Goal: Information Seeking & Learning: Learn about a topic

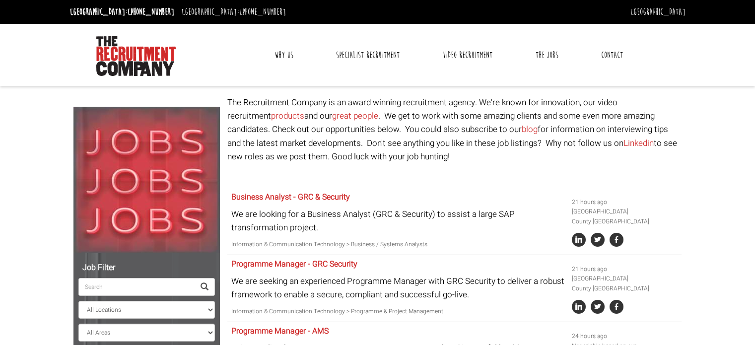
select select "[GEOGRAPHIC_DATA]"
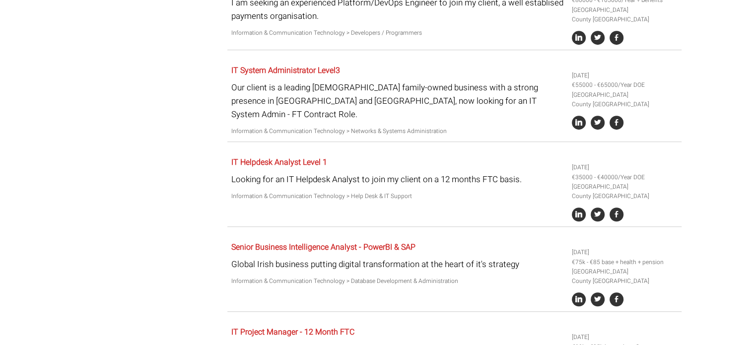
scroll to position [744, 0]
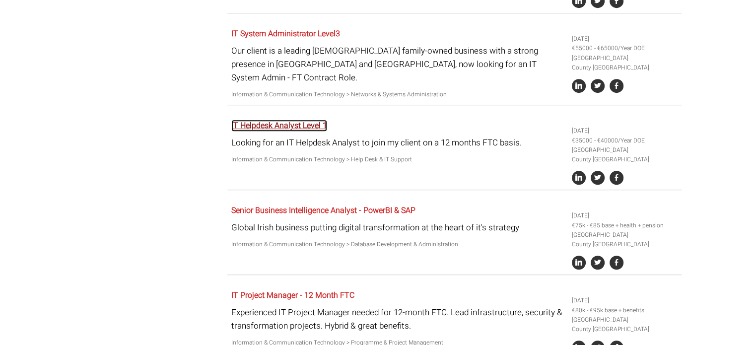
click at [319, 122] on link "IT Helpdesk Analyst Level 1" at bounding box center [279, 126] width 96 height 12
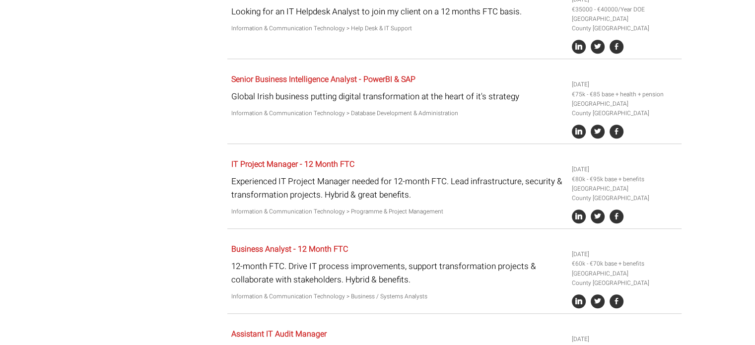
scroll to position [893, 0]
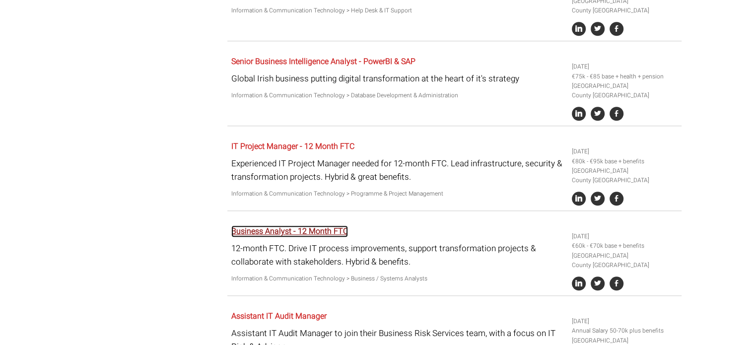
click at [327, 228] on link "Business Analyst - 12 Month FTC" at bounding box center [289, 231] width 117 height 12
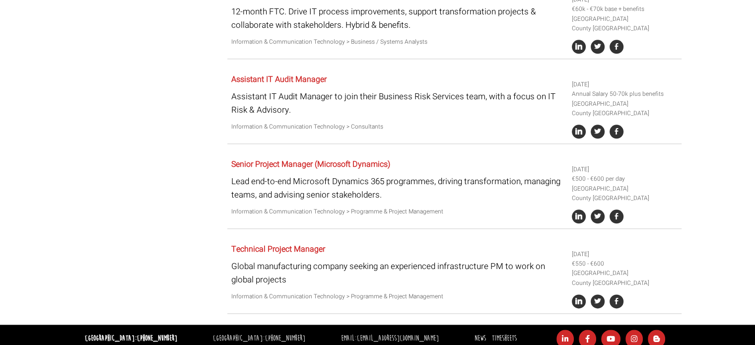
scroll to position [1137, 0]
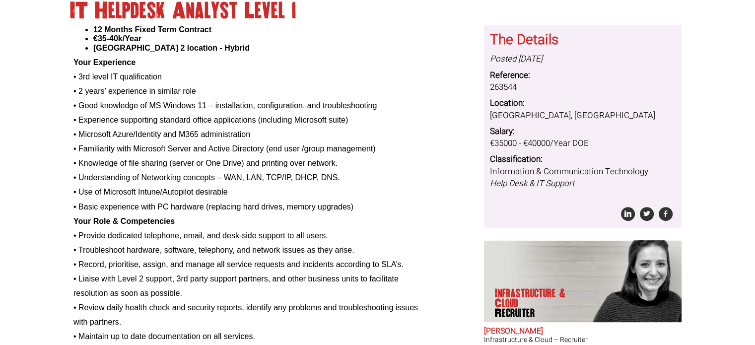
scroll to position [298, 0]
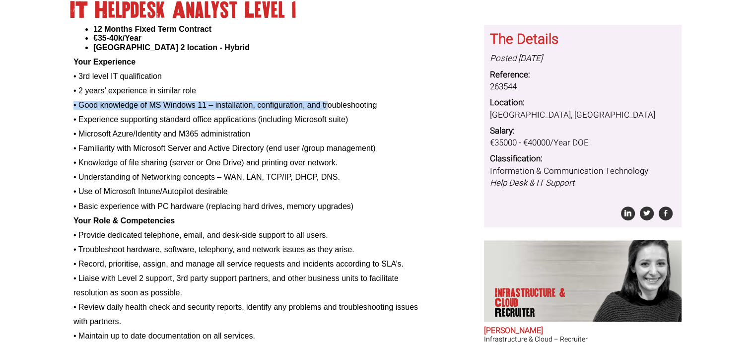
drag, startPoint x: 77, startPoint y: 109, endPoint x: 323, endPoint y: 112, distance: 246.1
click at [327, 109] on p "• Good knowledge of MS Windows 11 – installation, configuration, and troublesho…" at bounding box center [274, 105] width 403 height 9
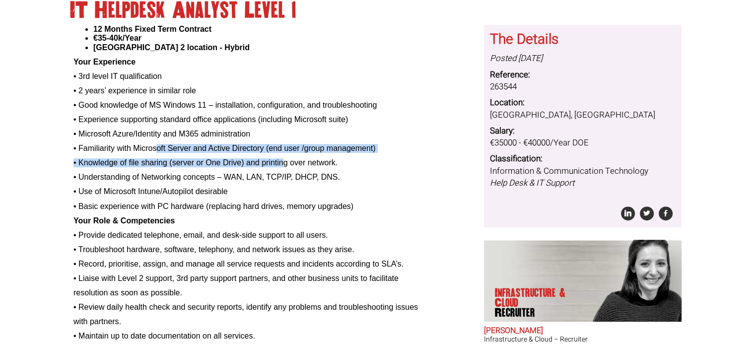
drag, startPoint x: 251, startPoint y: 150, endPoint x: 254, endPoint y: 169, distance: 18.6
click at [284, 155] on div "12 Months Fixed Term Contract €35-40k/Year Dublin 2 location - Hybrid Your Expe…" at bounding box center [274, 233] width 403 height 417
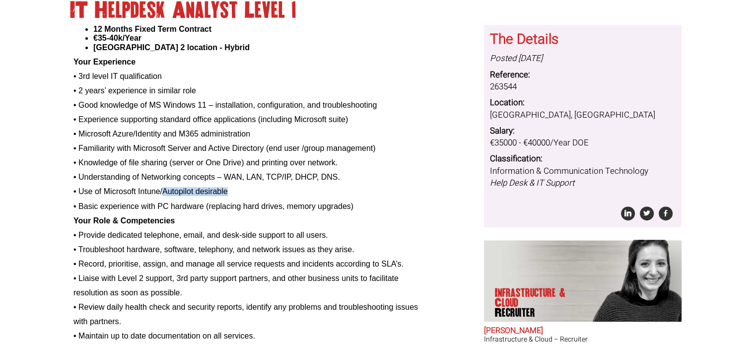
drag, startPoint x: 163, startPoint y: 190, endPoint x: 229, endPoint y: 191, distance: 66.0
click at [229, 191] on p "• Use of Microsoft Intune/Autopilot desirable" at bounding box center [274, 191] width 403 height 9
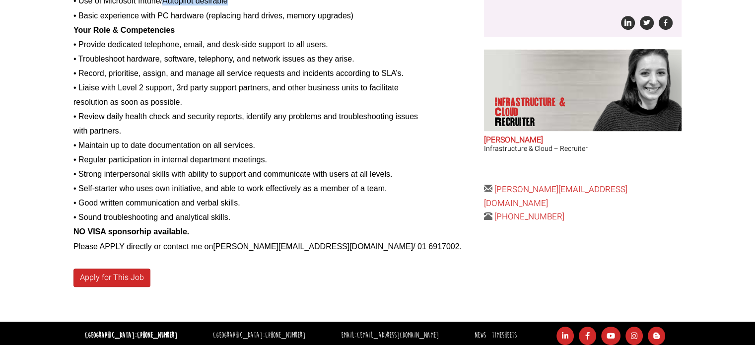
scroll to position [492, 0]
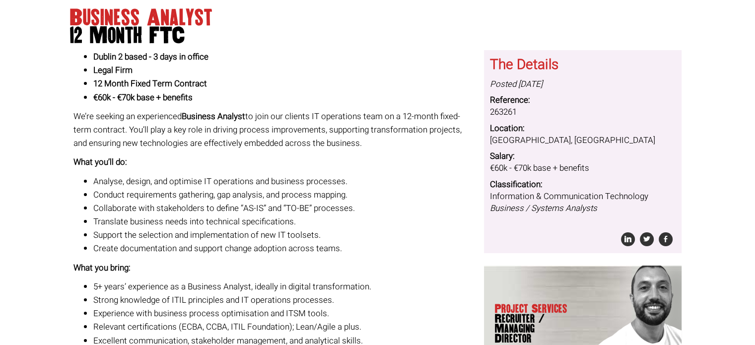
scroll to position [99, 0]
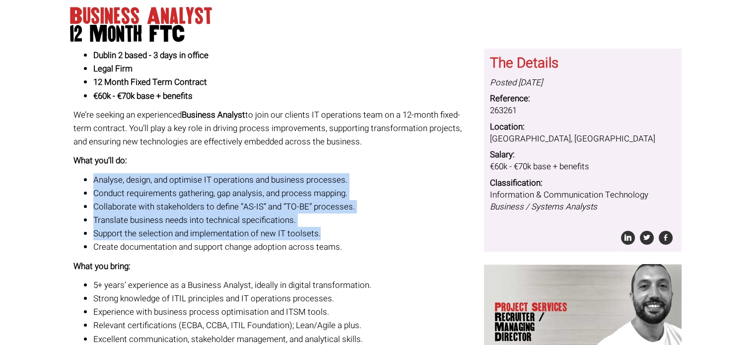
drag, startPoint x: 87, startPoint y: 178, endPoint x: 390, endPoint y: 229, distance: 306.8
click at [390, 229] on ul "Analyse, design, and optimise IT operations and business processes. Conduct req…" at bounding box center [274, 213] width 403 height 81
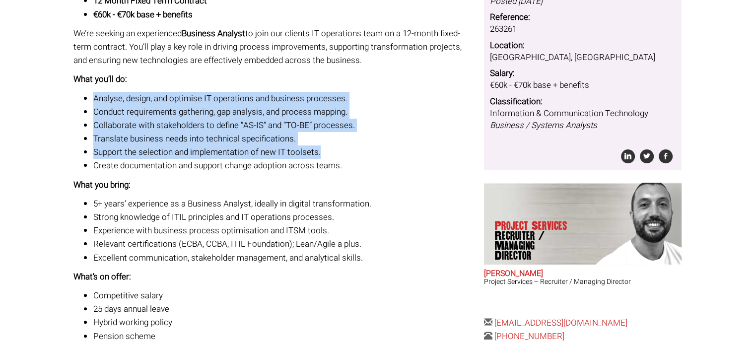
scroll to position [198, 0]
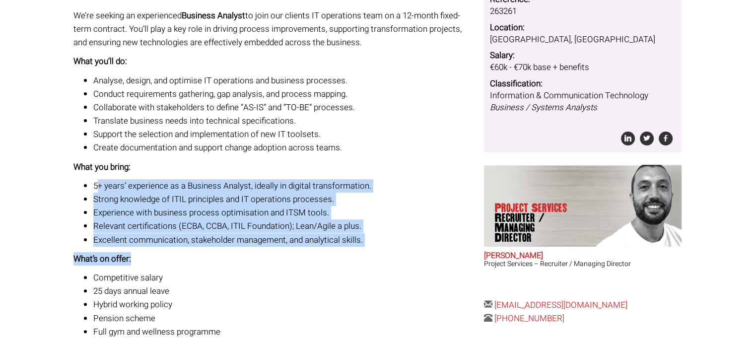
drag, startPoint x: 99, startPoint y: 183, endPoint x: 331, endPoint y: 253, distance: 242.5
click at [331, 253] on div "Dublin 2 based - 3 days in office Legal Firm 12 Month Fixed Term Contract €60k …" at bounding box center [274, 153] width 403 height 408
click at [355, 250] on div "Dublin 2 based - 3 days in office Legal Firm 12 Month Fixed Term Contract €60k …" at bounding box center [274, 153] width 403 height 408
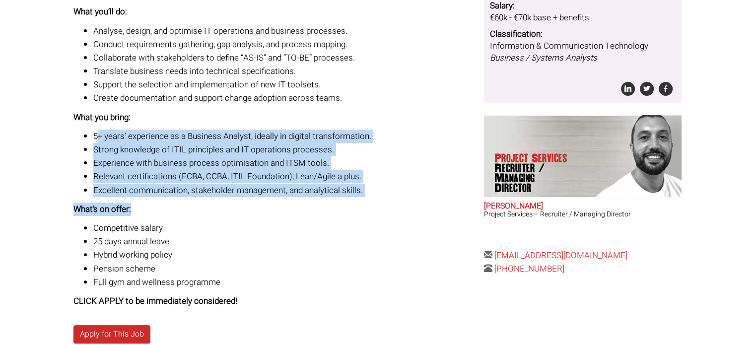
click at [177, 188] on li "Excellent communication, stakeholder management, and analytical skills." at bounding box center [284, 190] width 383 height 13
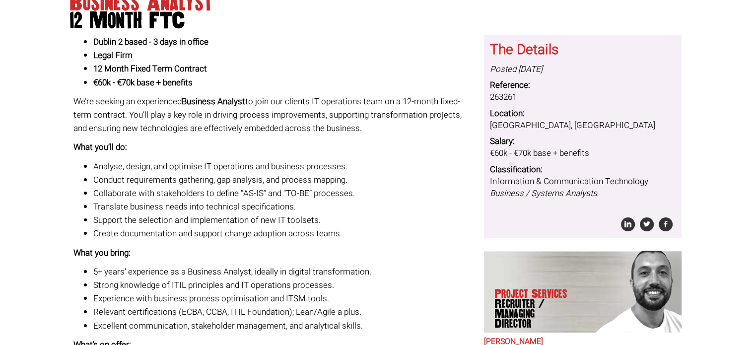
scroll to position [0, 0]
